Goal: Transaction & Acquisition: Purchase product/service

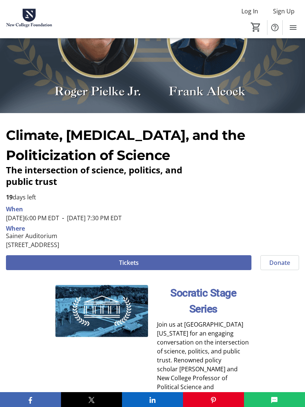
scroll to position [97, 0]
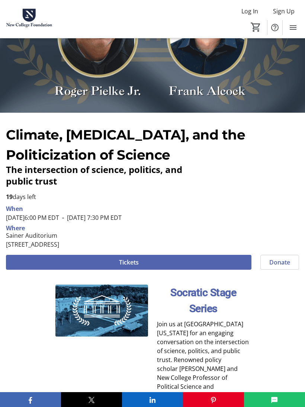
click at [213, 260] on span at bounding box center [129, 262] width 246 height 18
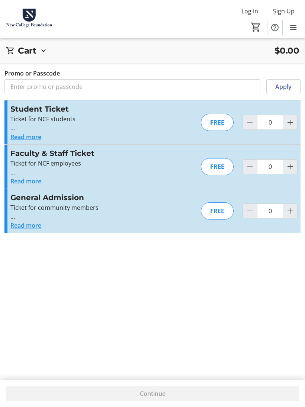
click at [290, 213] on mat-icon "Increment by one" at bounding box center [290, 211] width 9 height 9
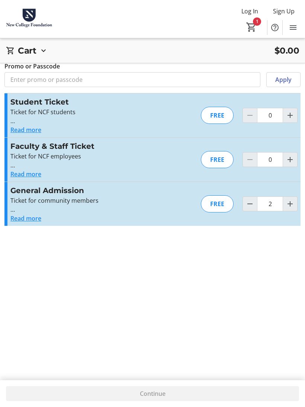
type input "1"
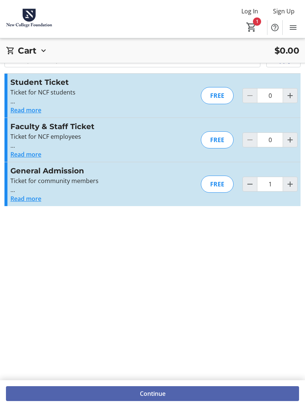
scroll to position [27, 0]
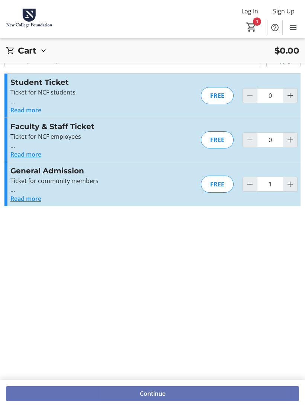
click at [153, 398] on span "Continue" at bounding box center [153, 393] width 26 height 9
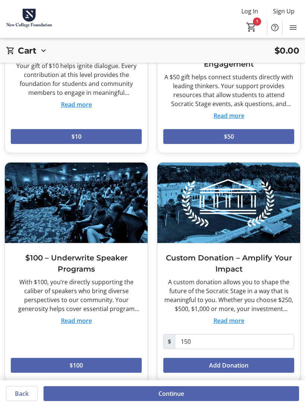
scroll to position [133, 0]
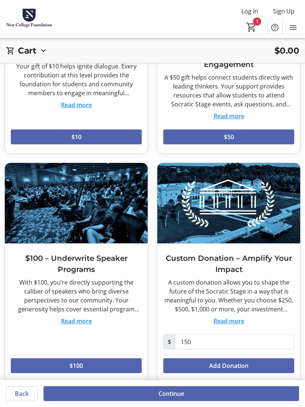
click at [175, 398] on span "Continue" at bounding box center [172, 393] width 26 height 9
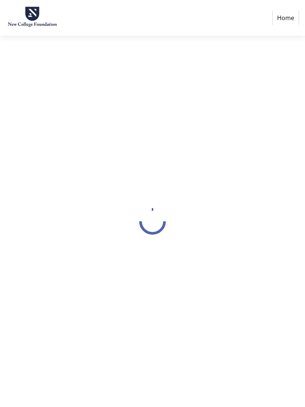
select select "US"
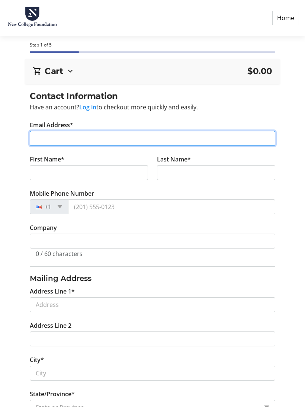
click at [164, 142] on input "Email Address*" at bounding box center [152, 138] width 245 height 15
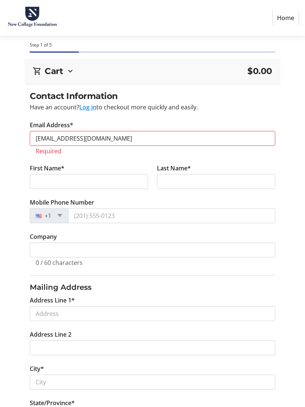
type input "[EMAIL_ADDRESS][DOMAIN_NAME]"
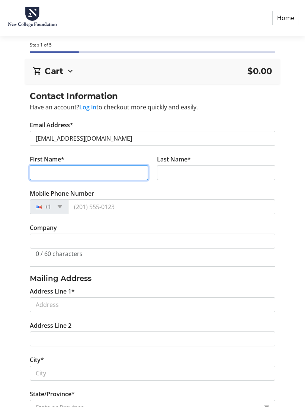
click at [113, 173] on input "First Name*" at bounding box center [89, 172] width 118 height 15
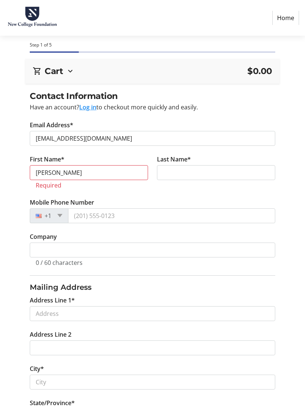
type input "[PERSON_NAME]"
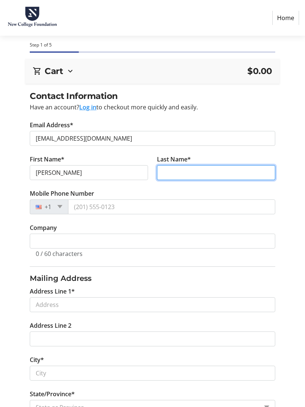
click at [213, 168] on input "Last Name*" at bounding box center [216, 172] width 118 height 15
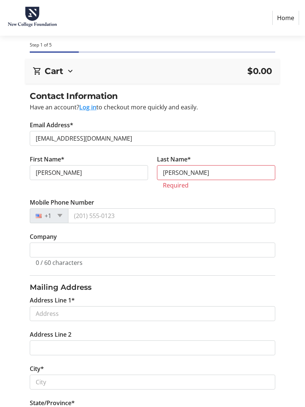
type input "[PERSON_NAME]"
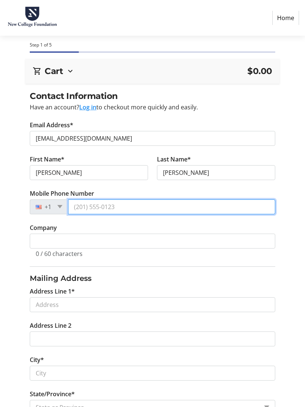
click at [109, 207] on input "Mobile Phone Number" at bounding box center [171, 206] width 207 height 15
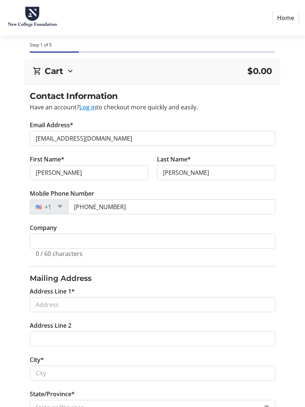
type input "[PHONE_NUMBER]"
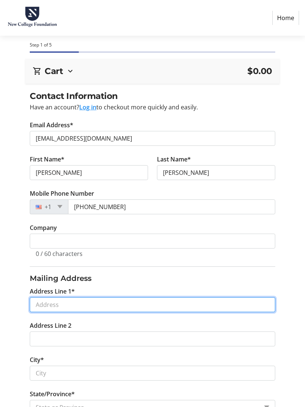
click at [102, 304] on input "Address Line 1*" at bounding box center [152, 304] width 245 height 15
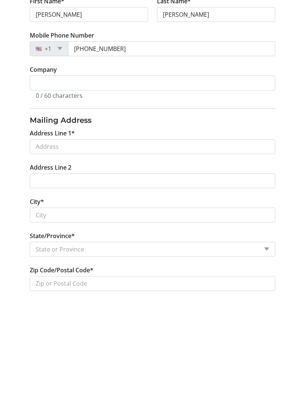
scroll to position [116, 0]
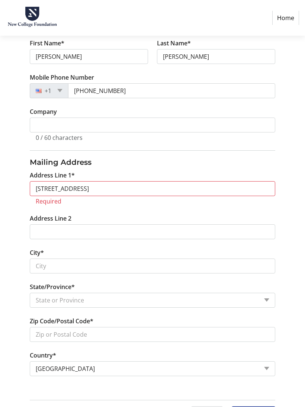
type input "[STREET_ADDRESS]"
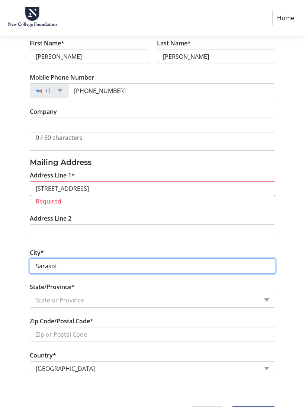
type input "[GEOGRAPHIC_DATA]"
select select "FL"
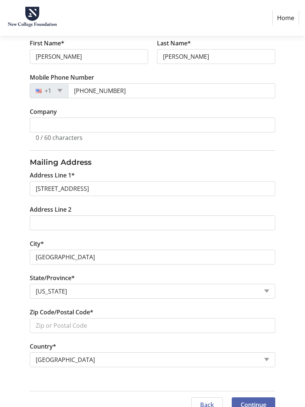
type input "[GEOGRAPHIC_DATA]"
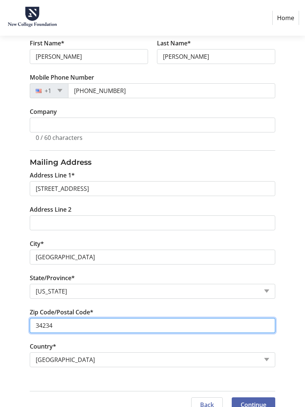
type input "34234"
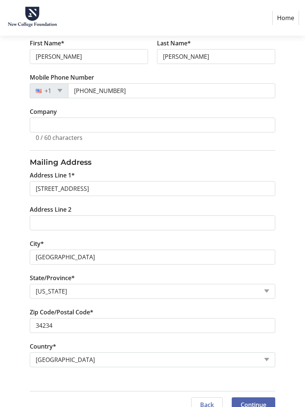
click at [256, 404] on span "Continue" at bounding box center [254, 404] width 26 height 9
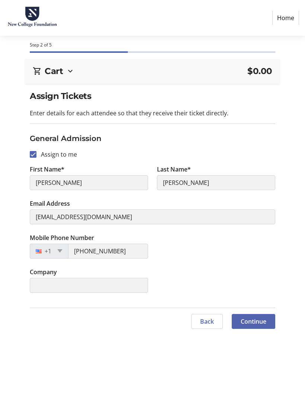
click at [253, 322] on span "Continue" at bounding box center [254, 321] width 26 height 9
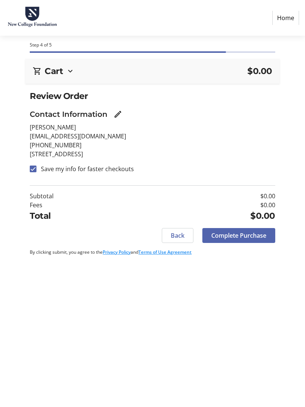
click at [239, 236] on span "Complete Purchase" at bounding box center [238, 235] width 55 height 9
